Goal: Find contact information: Find contact information

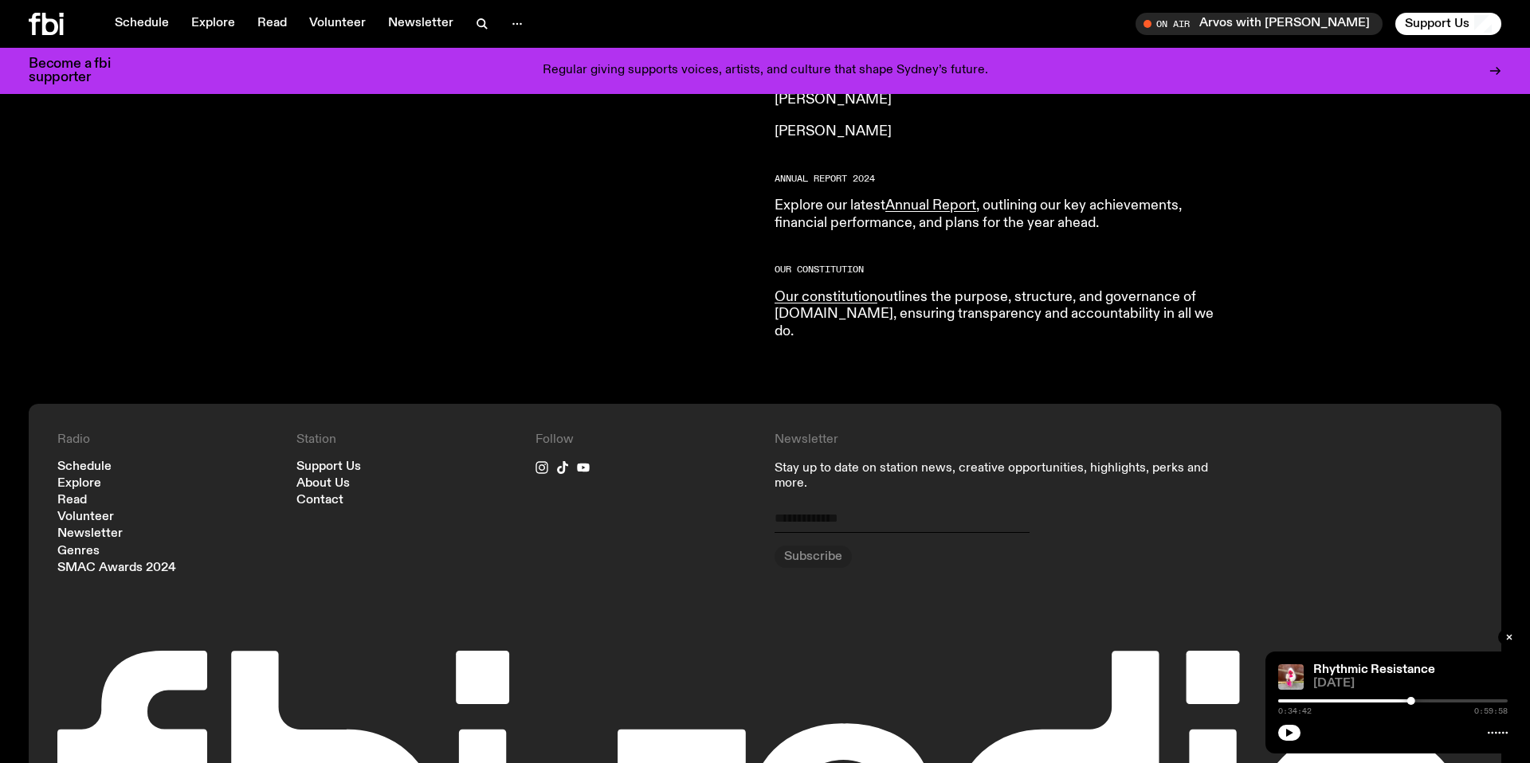
scroll to position [1544, 0]
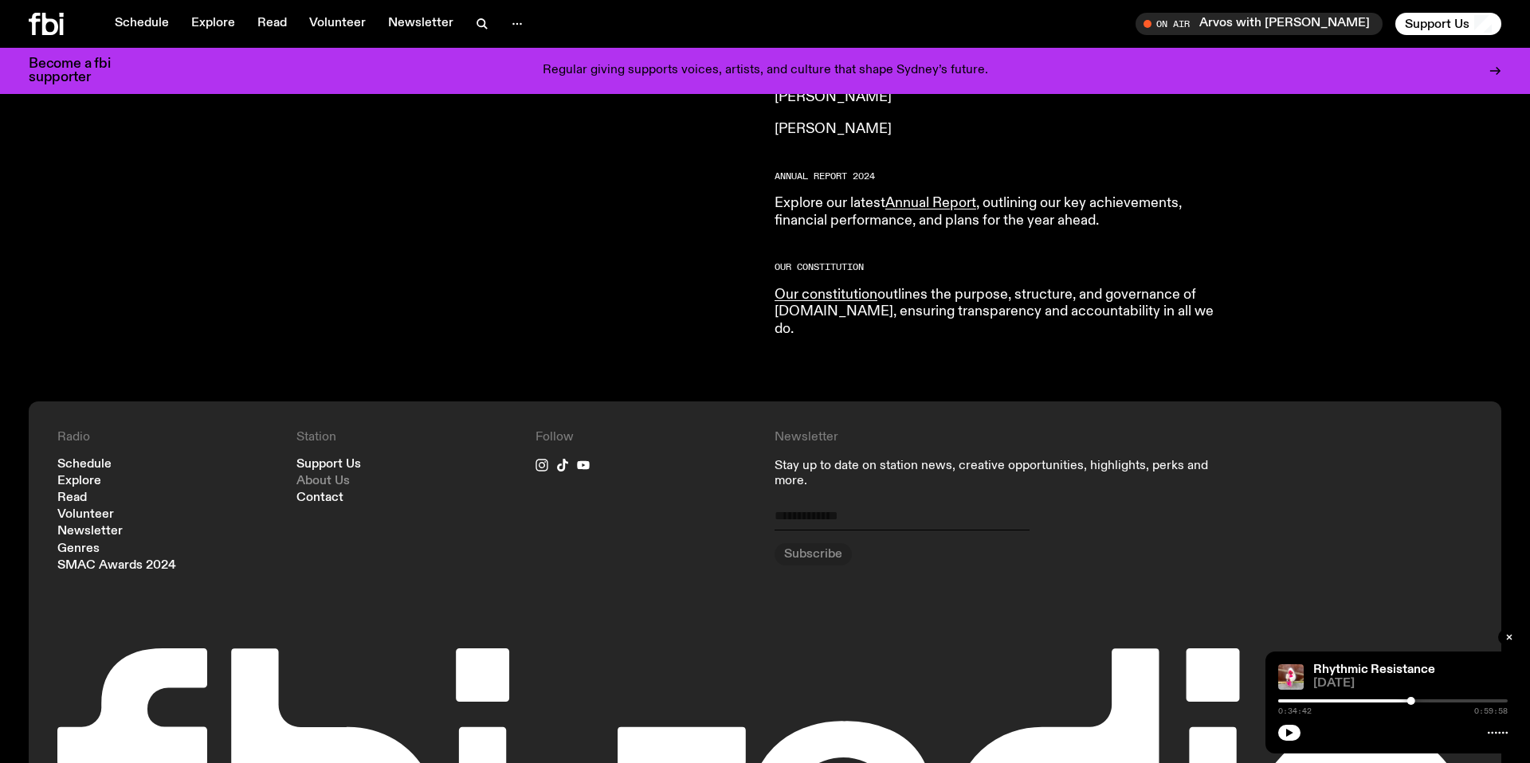
click at [311, 476] on link "About Us" at bounding box center [322, 482] width 53 height 12
click at [319, 492] on link "Contact" at bounding box center [319, 498] width 47 height 12
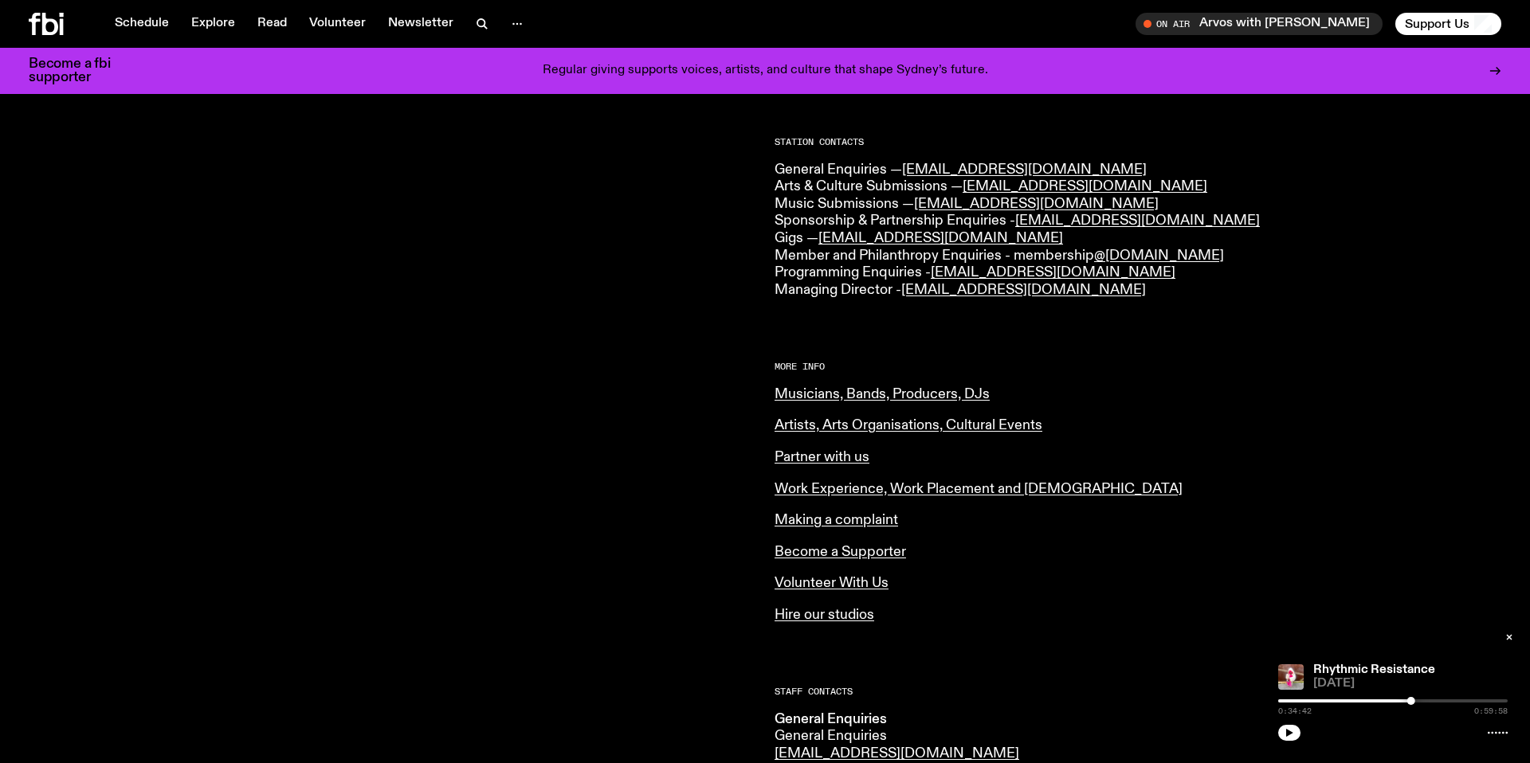
scroll to position [397, 0]
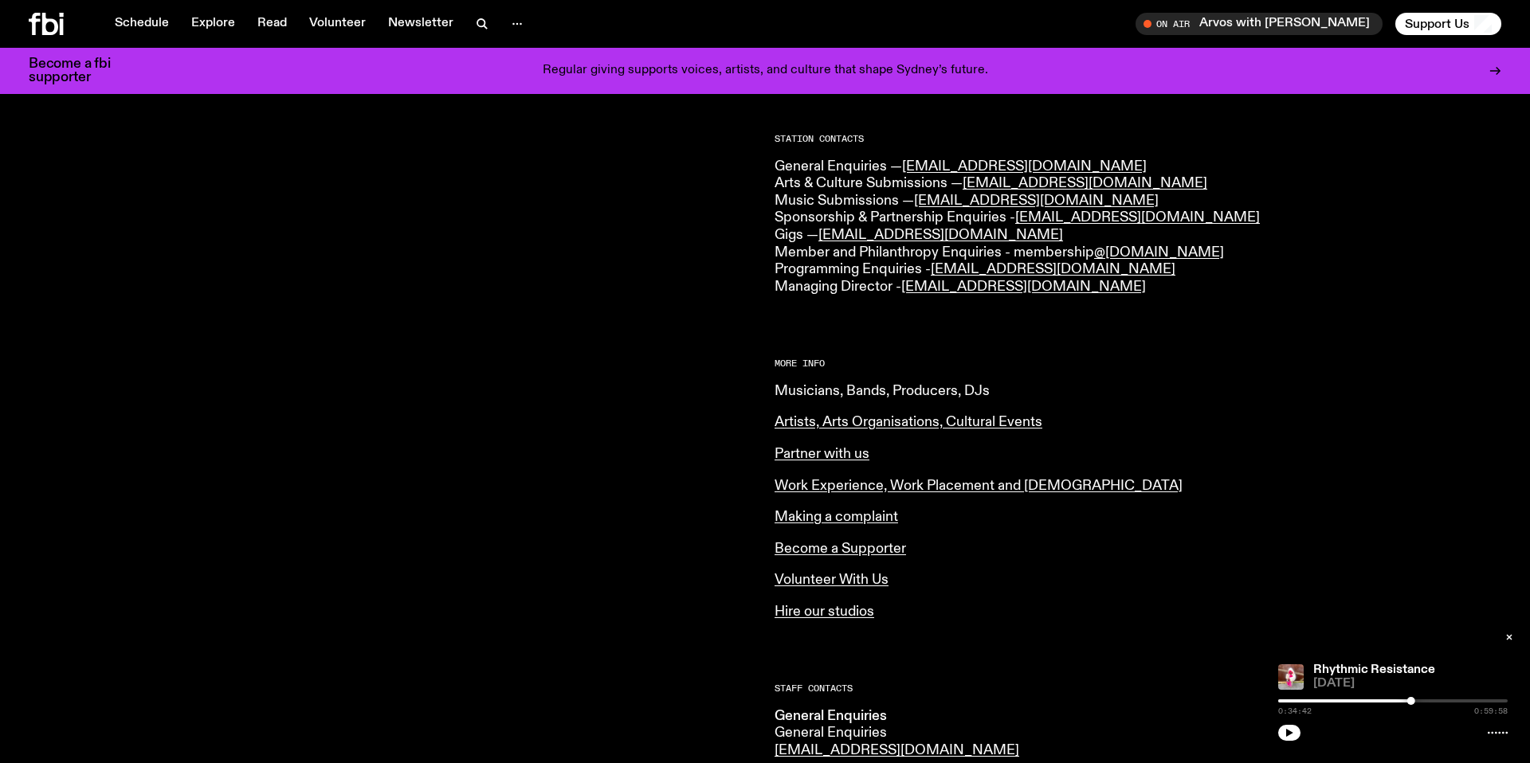
click at [846, 391] on link "Musicians, Bands, Producers, DJs" at bounding box center [882, 391] width 215 height 14
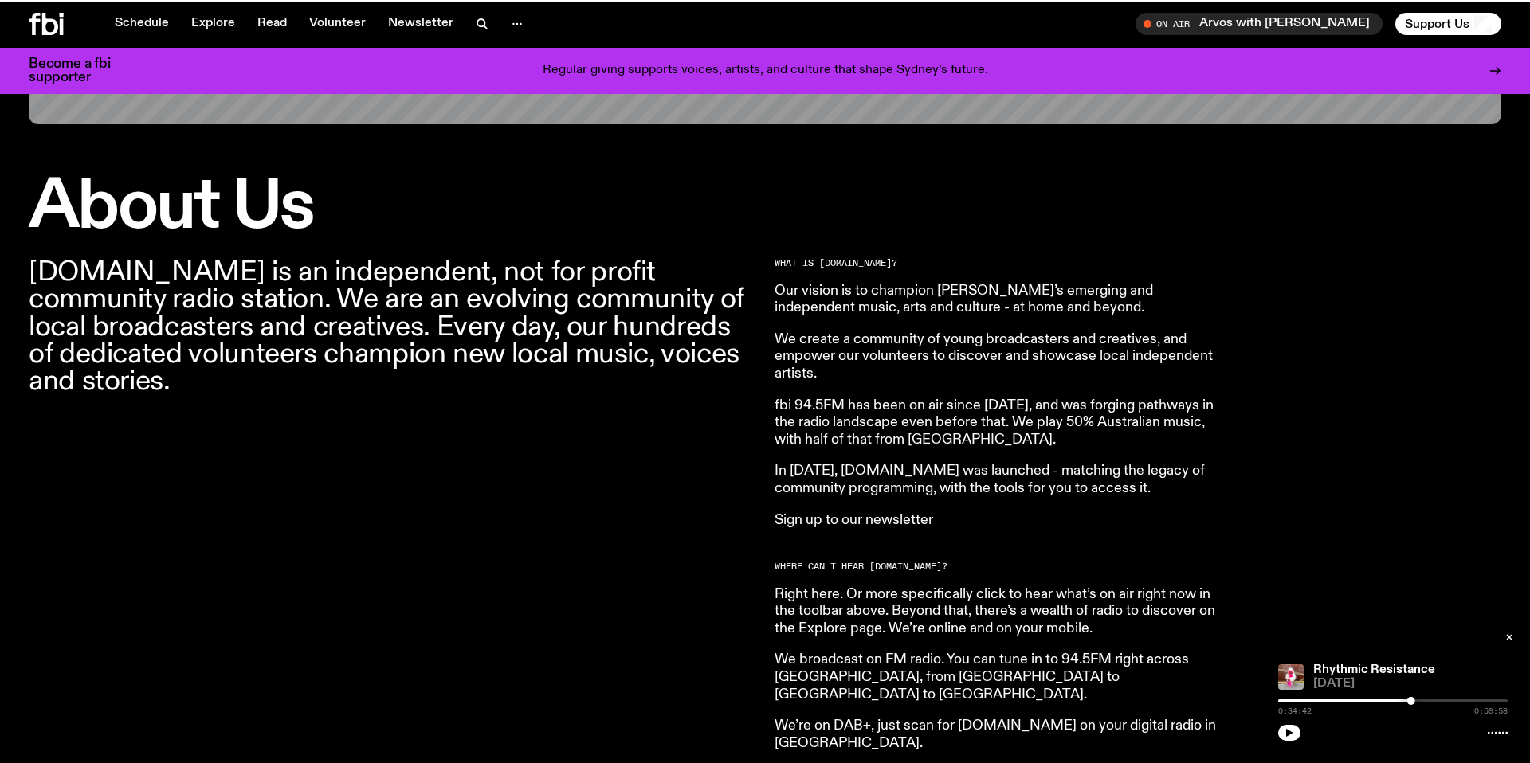
scroll to position [1544, 0]
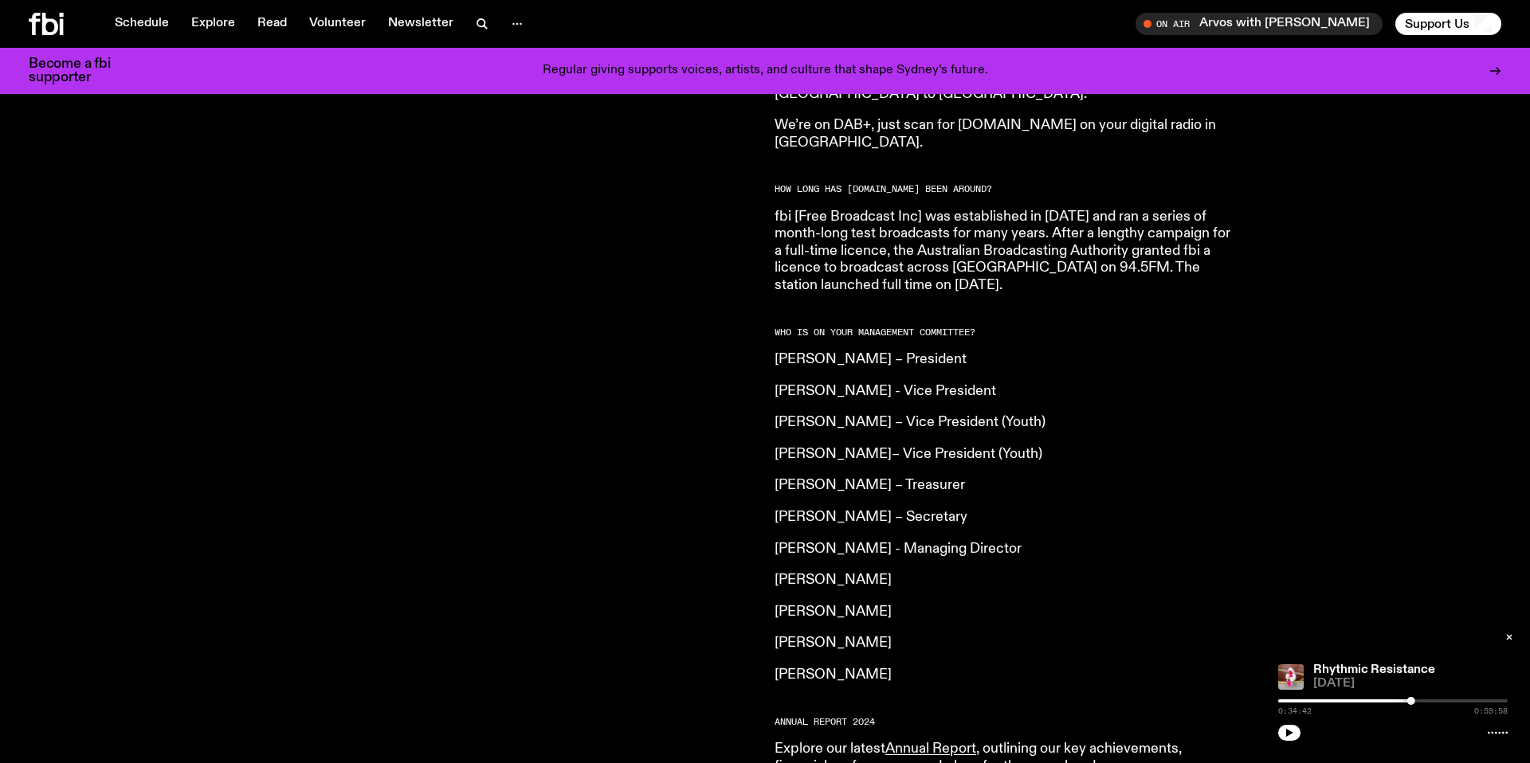
scroll to position [1001, 0]
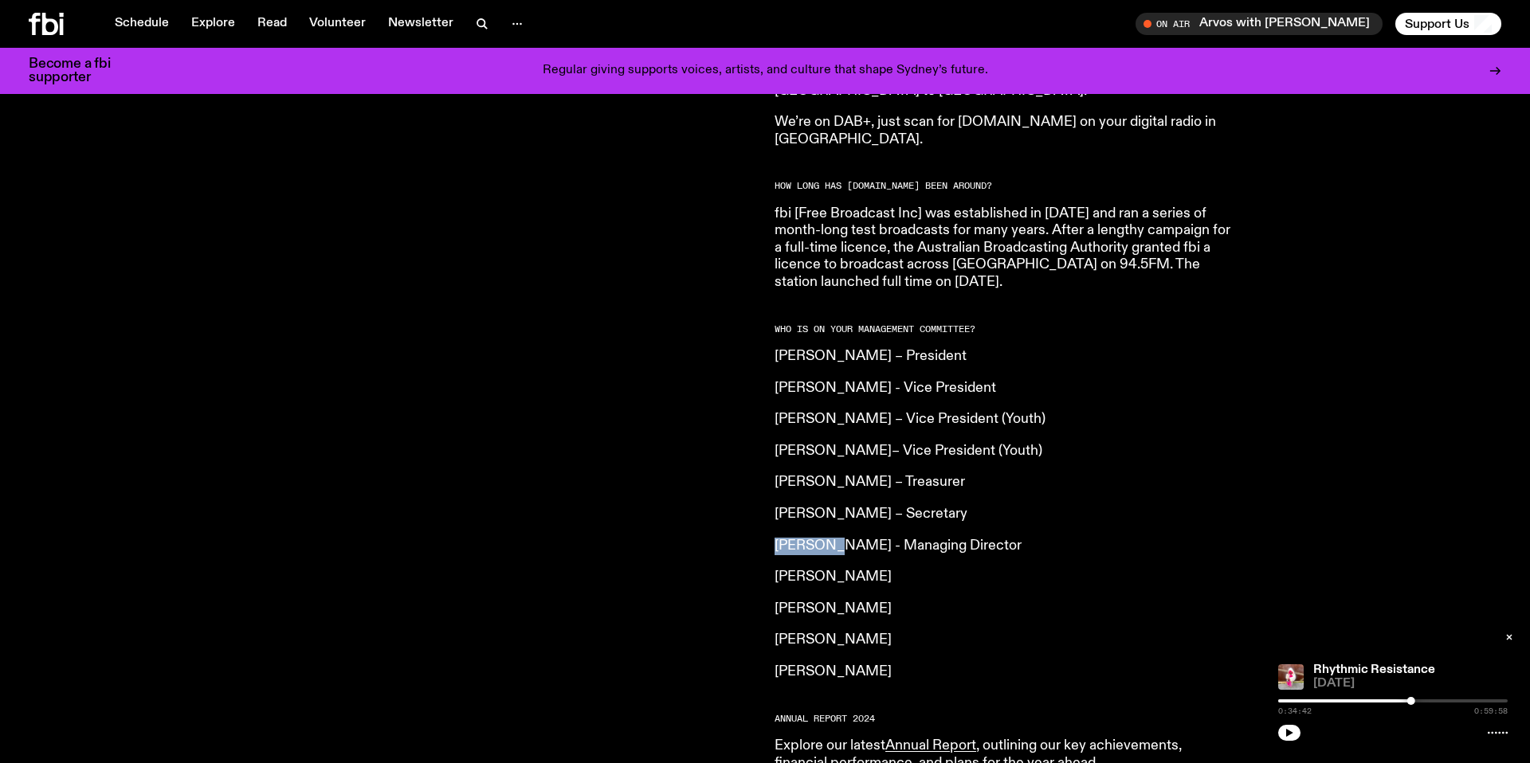
drag, startPoint x: 772, startPoint y: 512, endPoint x: 835, endPoint y: 512, distance: 63.0
click at [835, 512] on div "[DOMAIN_NAME] is an independent, not for profit community radio station. We are…" at bounding box center [765, 290] width 1530 height 1308
copy p "[PERSON_NAME]"
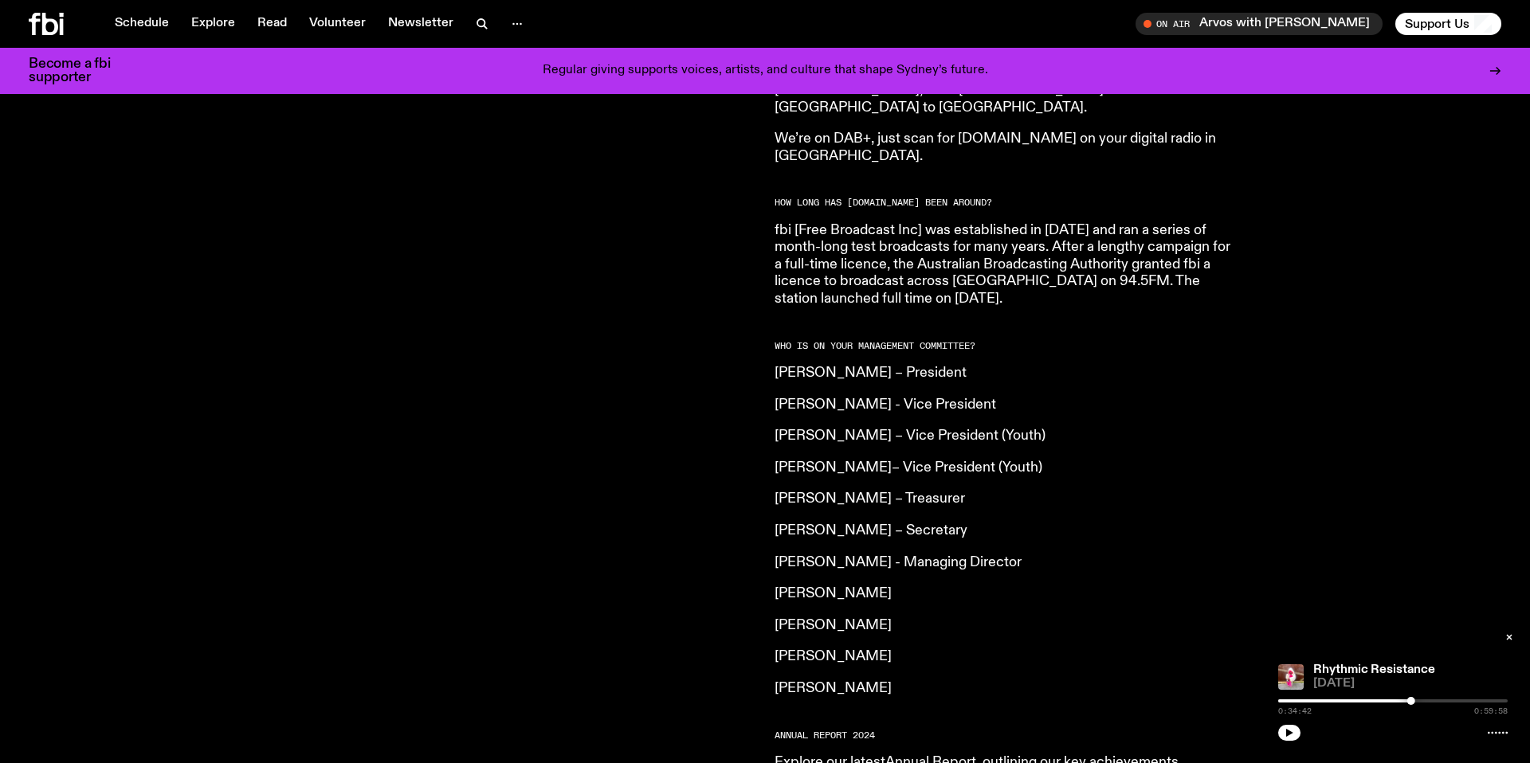
click at [1003, 523] on p "[PERSON_NAME] – Secretary" at bounding box center [1004, 532] width 459 height 18
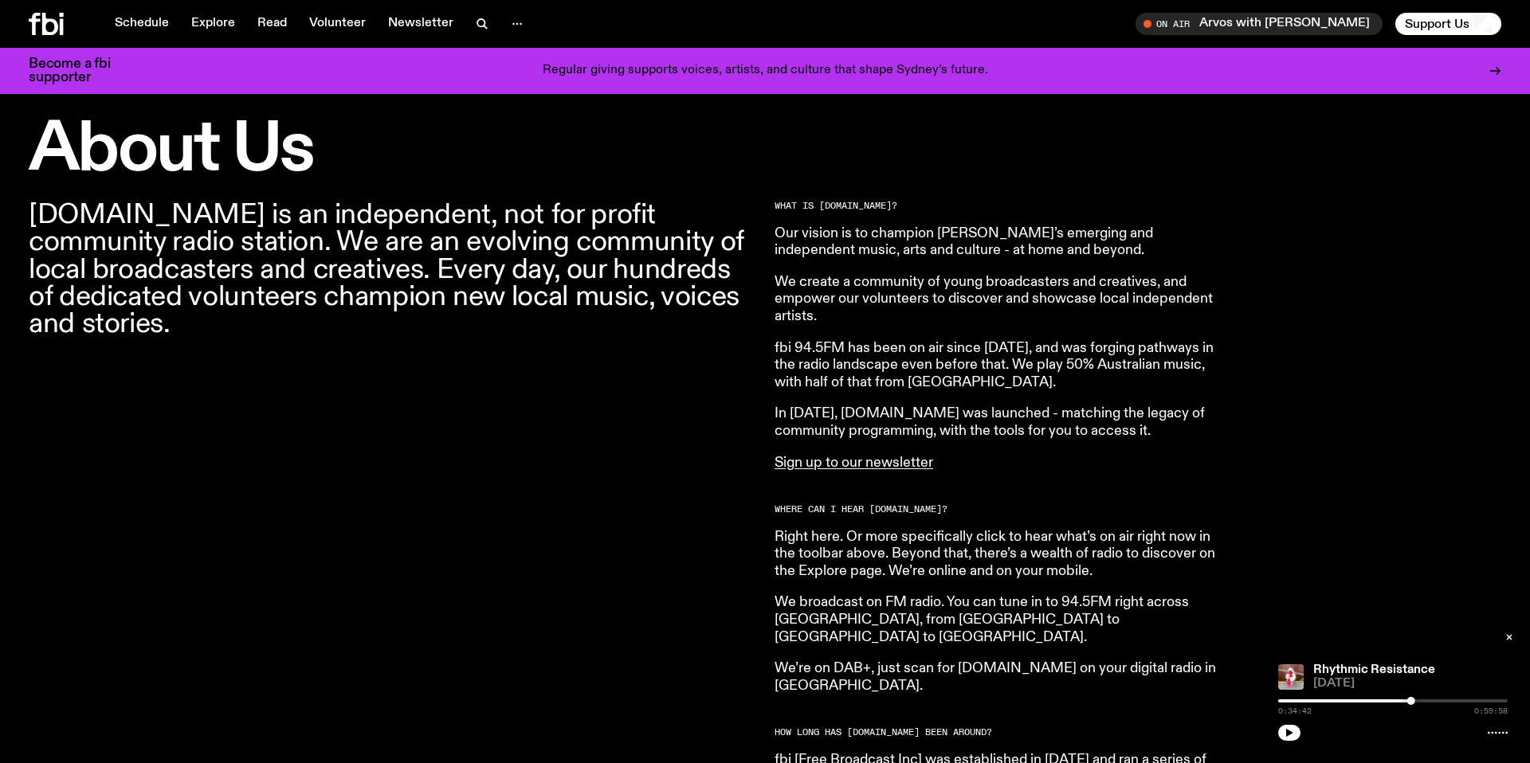
scroll to position [0, 0]
